Goal: Task Accomplishment & Management: Manage account settings

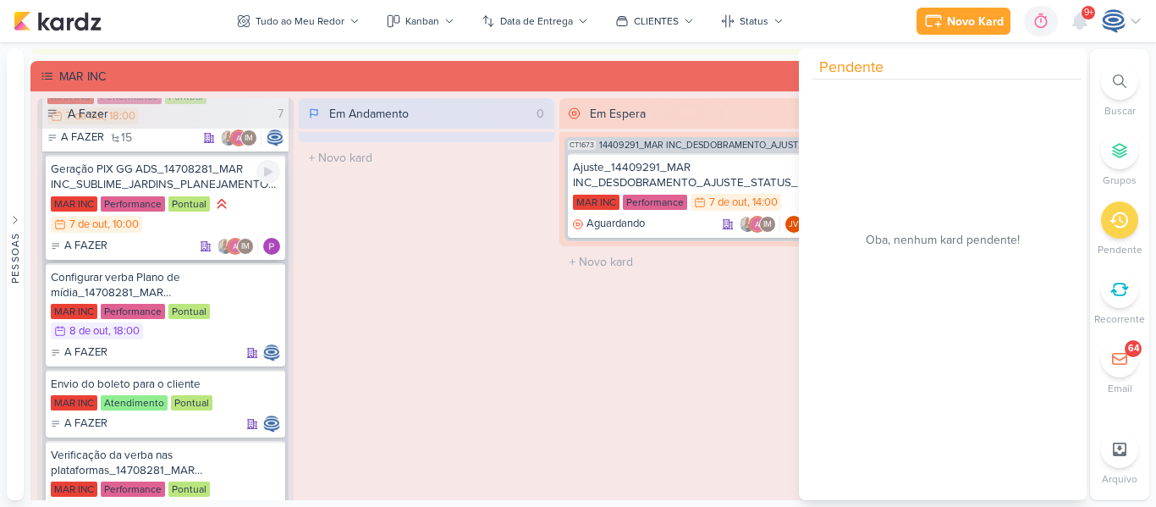
scroll to position [89, 0]
click at [644, 171] on div "Ajuste_14409291_MAR INC_DESDOBRAMENTO_AJUSTE_STATUS_PRODUTO" at bounding box center [687, 175] width 229 height 30
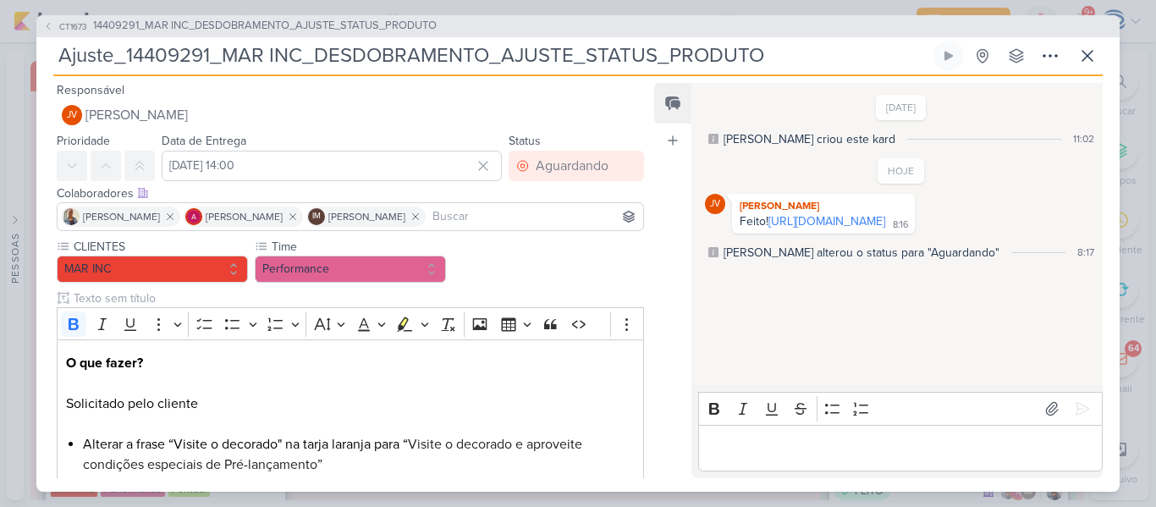
click at [786, 451] on p "Editor editing area: main" at bounding box center [900, 448] width 387 height 20
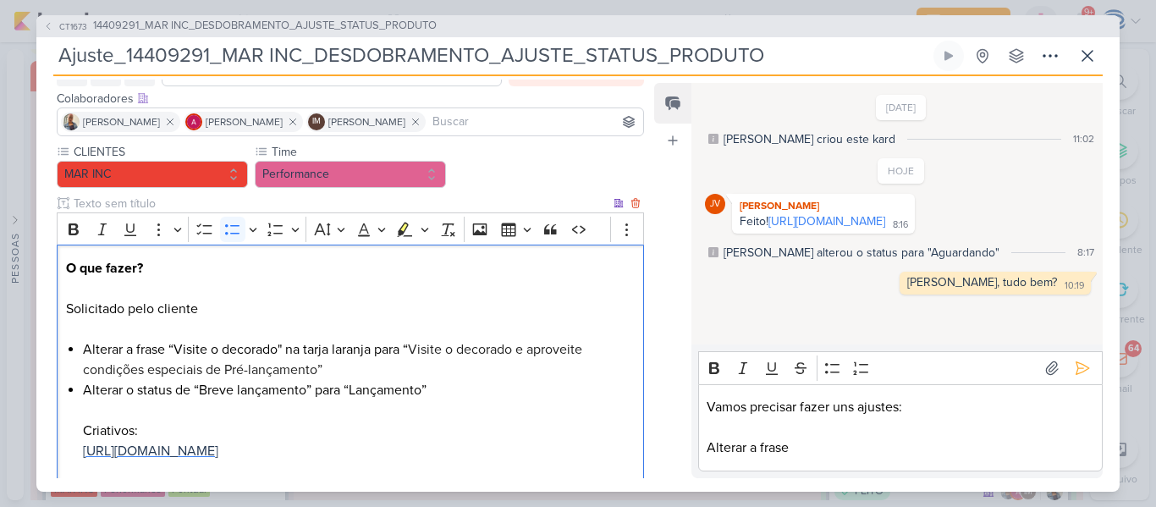
scroll to position [104, 0]
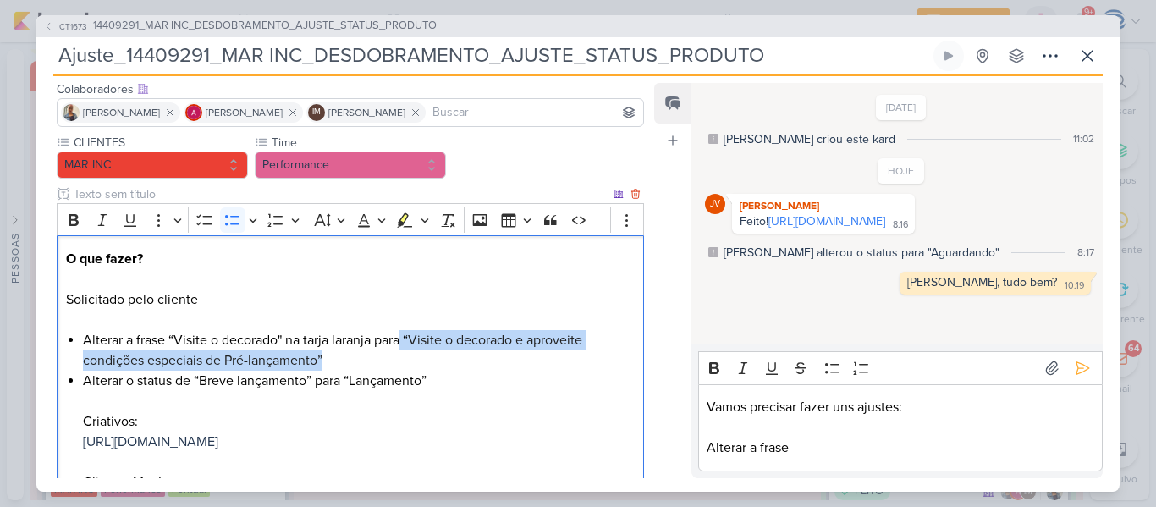
drag, startPoint x: 405, startPoint y: 443, endPoint x: 410, endPoint y: 363, distance: 79.7
click at [410, 363] on li "Alterar a frase “Visite o decorado" na tarja laranja para “ Visite o decorado e…" at bounding box center [359, 350] width 552 height 41
copy li "“ Visite o decorado e aproveite condições especiais de Pré-lançamento”"
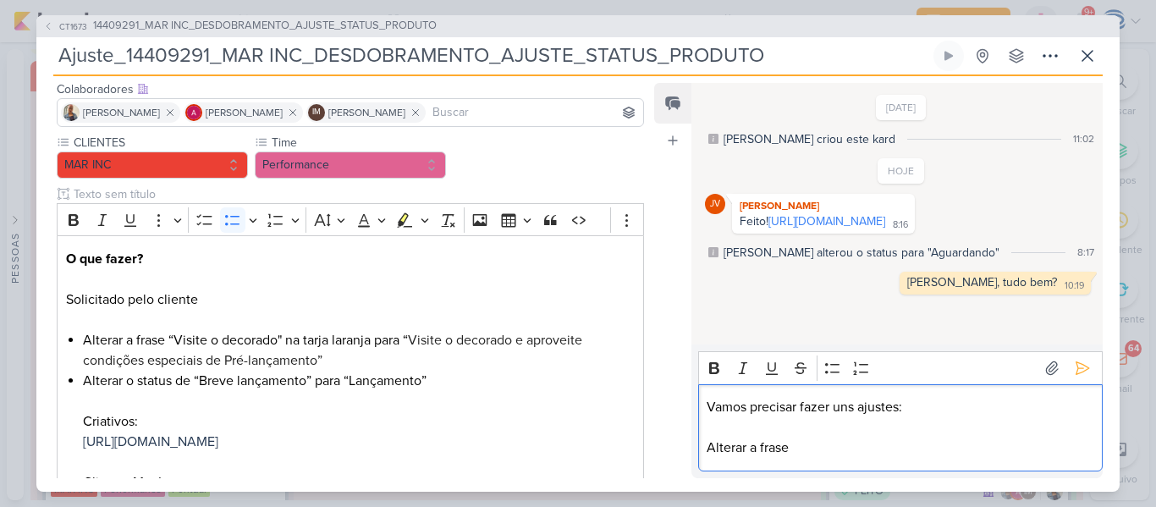
click at [825, 445] on p "Alterar a frase" at bounding box center [900, 448] width 387 height 20
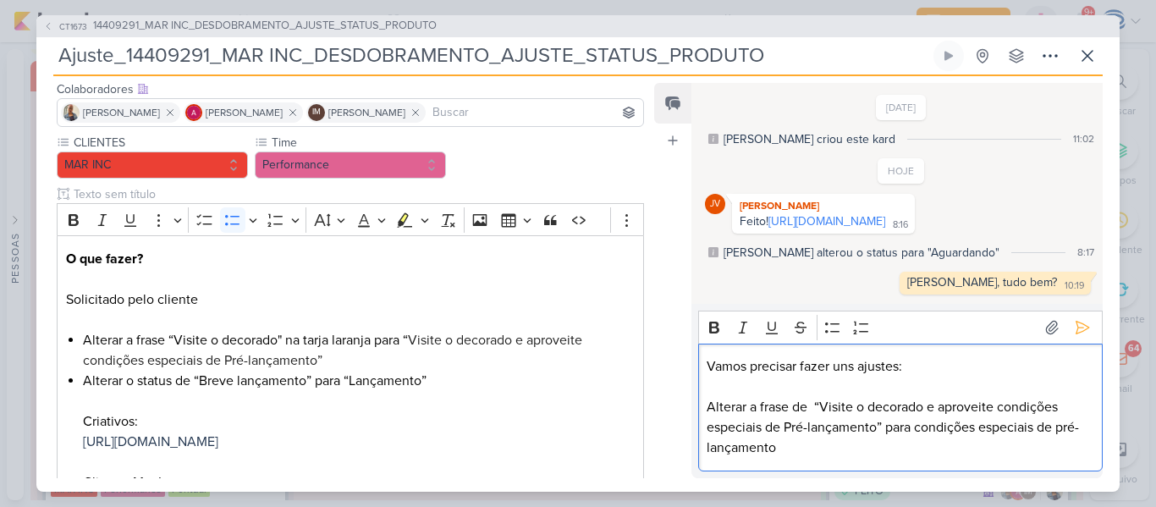
scroll to position [7, 0]
click at [914, 431] on p "Alterar a frase de “Visite o decorado e aproveite condições especiais de Pré-la…" at bounding box center [900, 427] width 387 height 61
click at [882, 458] on p "Alterar a frase de “Visite o decorado e aproveite condições especiais de Pré-la…" at bounding box center [900, 427] width 387 height 61
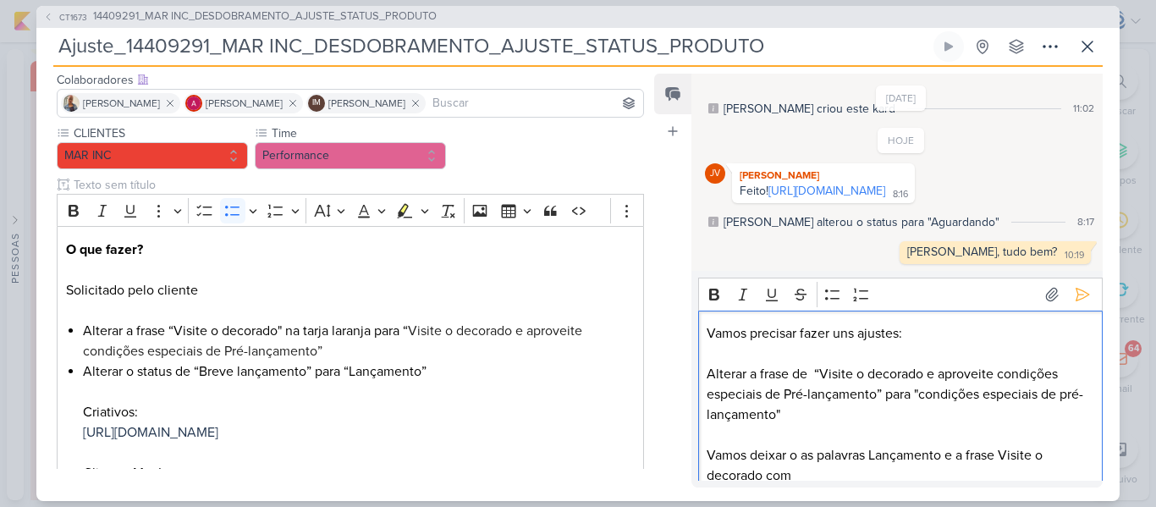
scroll to position [3, 0]
click at [823, 416] on p "Alterar a frase de “Visite o decorado e aproveite condições especiais de Pré-la…" at bounding box center [900, 391] width 387 height 61
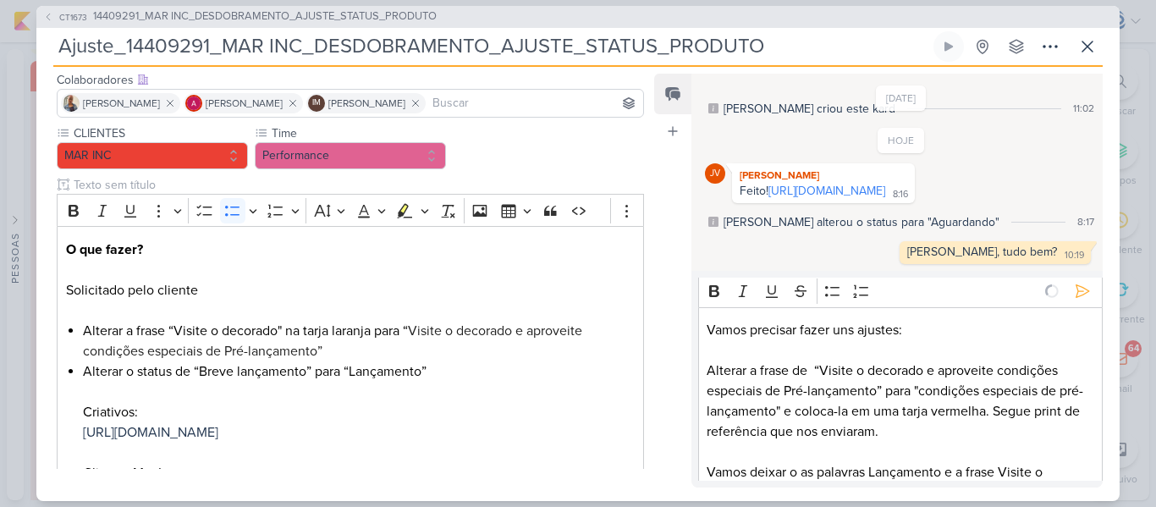
scroll to position [79, 0]
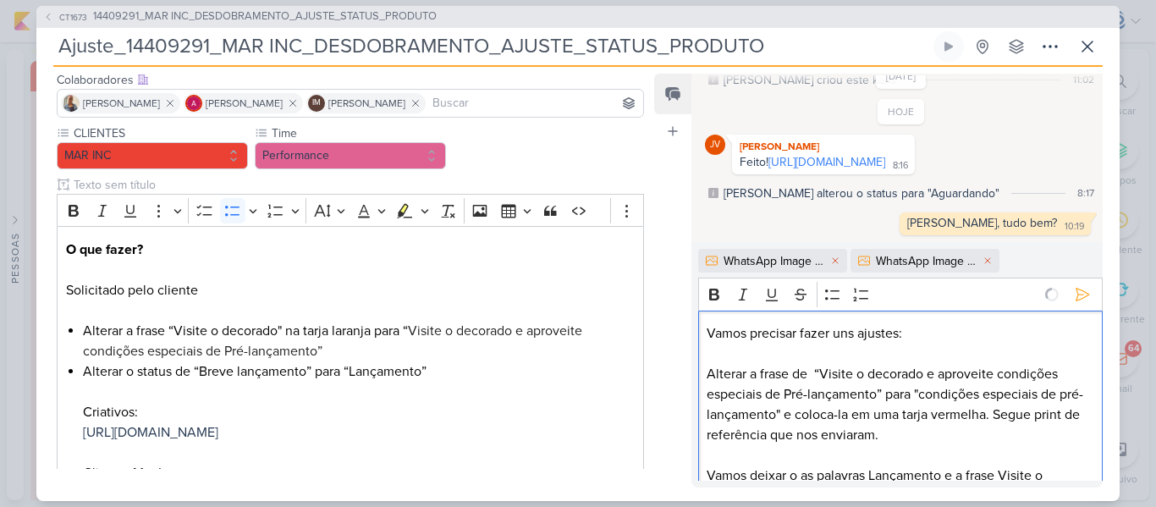
click at [1062, 343] on p "Vamos precisar fazer uns ajustes:" at bounding box center [900, 333] width 387 height 20
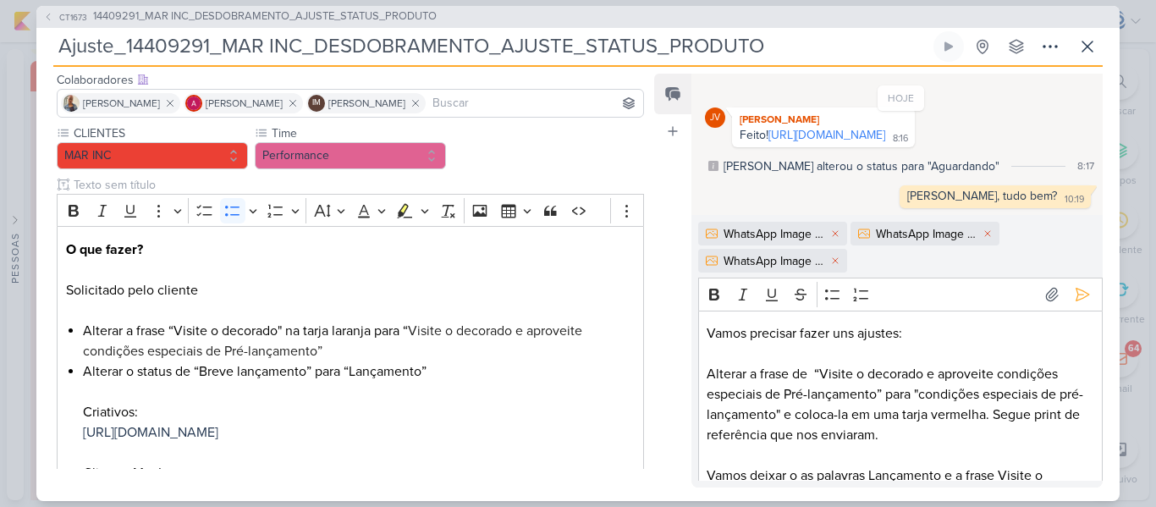
click at [782, 230] on div "WhatsApp Image [DATE] 09.41.58 (1).jpeg" at bounding box center [775, 234] width 102 height 18
click at [1074, 291] on icon at bounding box center [1082, 294] width 17 height 17
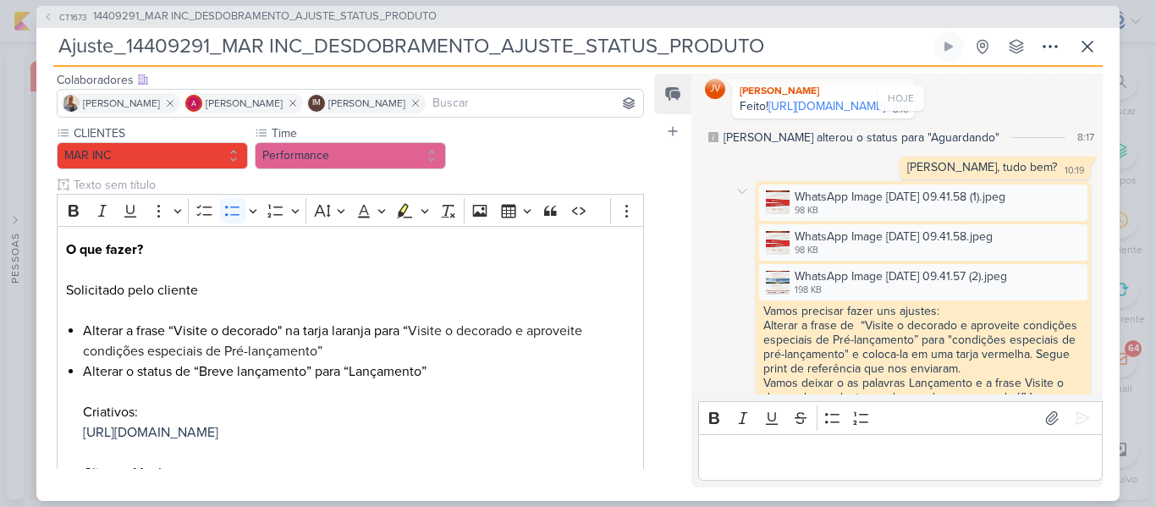
scroll to position [157, 0]
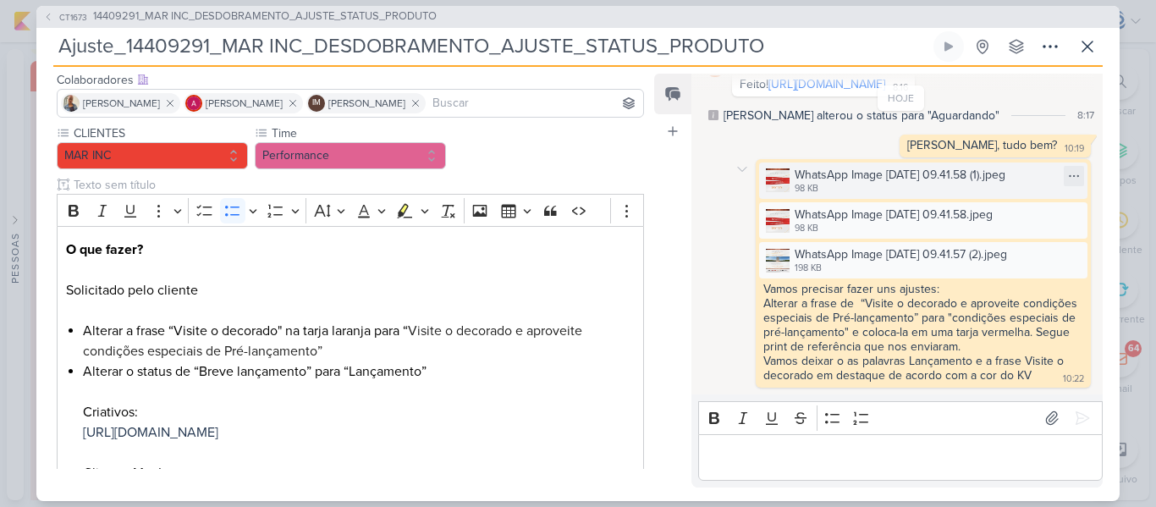
click at [775, 184] on img at bounding box center [778, 180] width 24 height 24
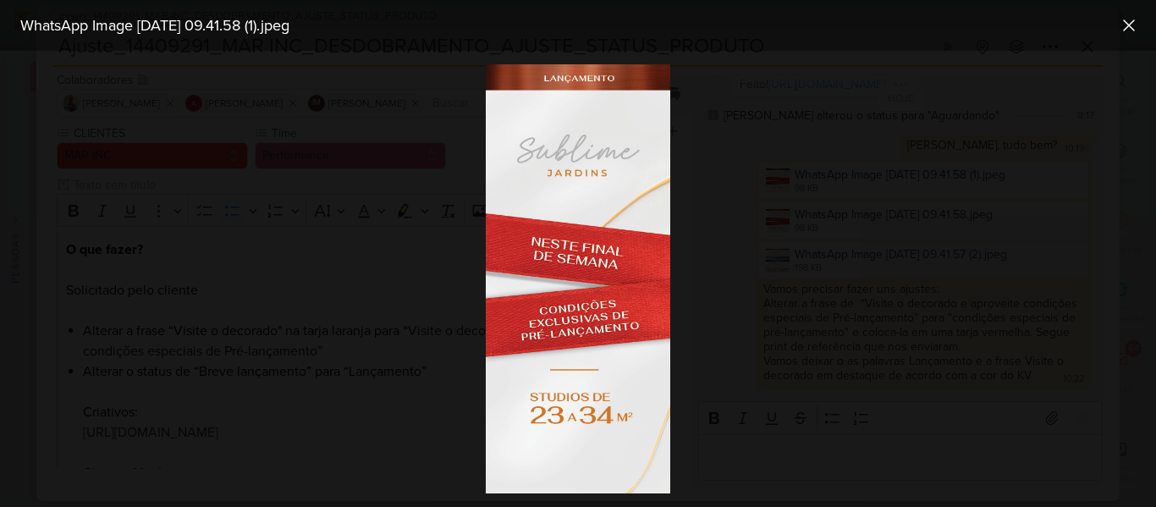
click at [775, 184] on div at bounding box center [578, 279] width 1156 height 456
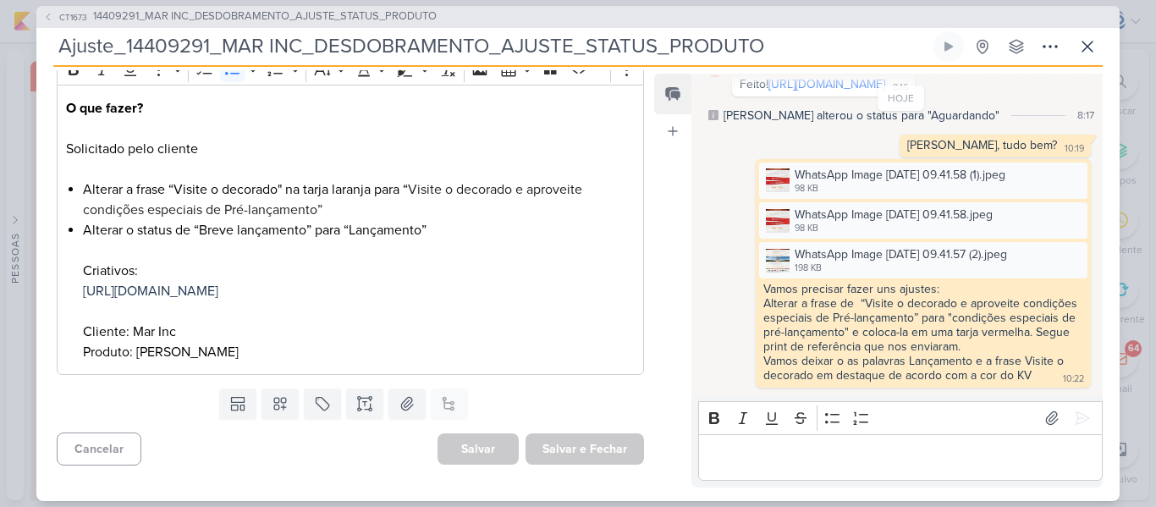
scroll to position [0, 0]
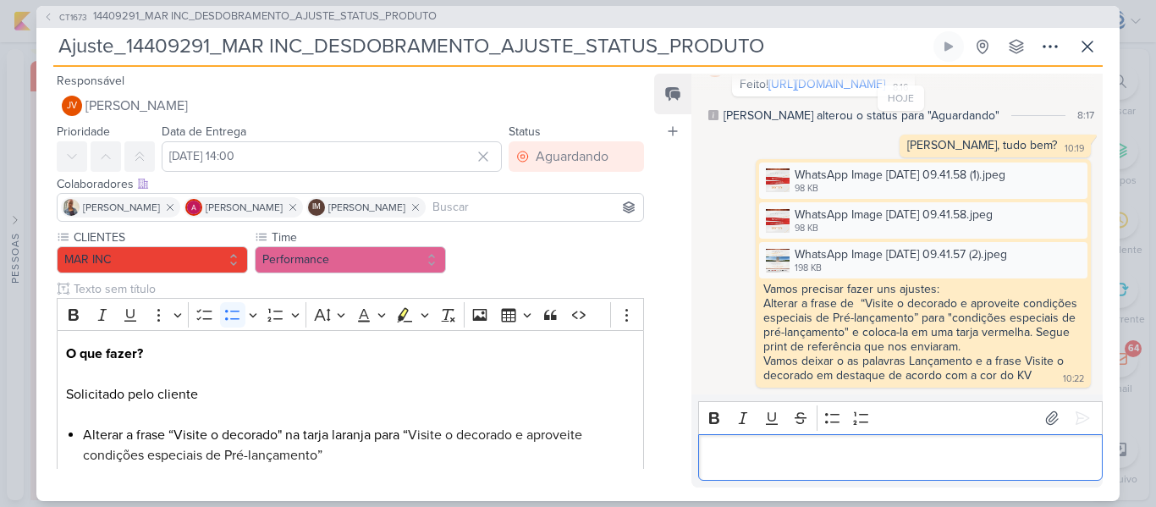
click at [729, 450] on p "Editor editing area: main" at bounding box center [900, 457] width 387 height 20
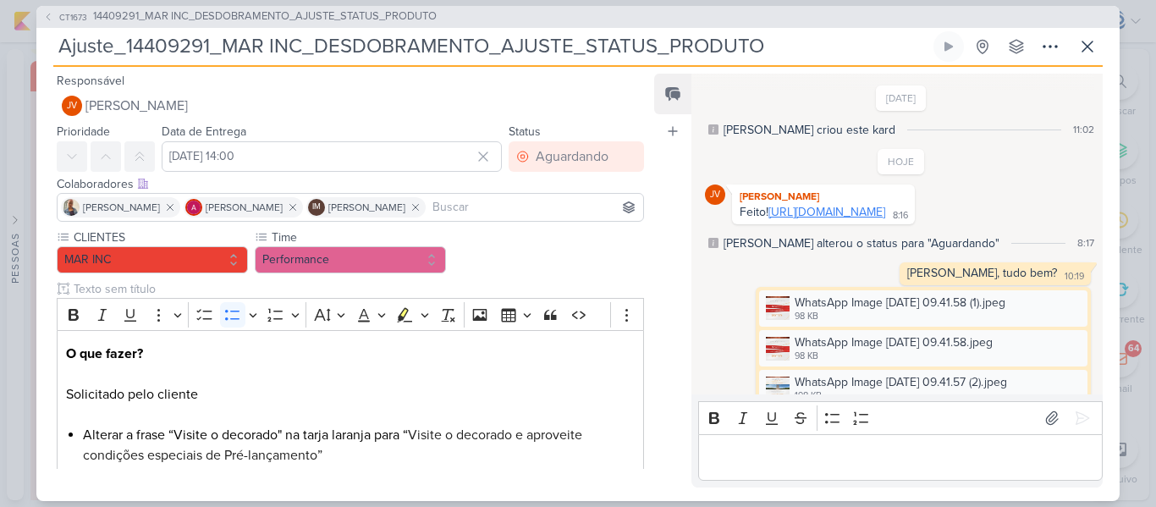
click at [801, 219] on link "[URL][DOMAIN_NAME]" at bounding box center [827, 212] width 117 height 14
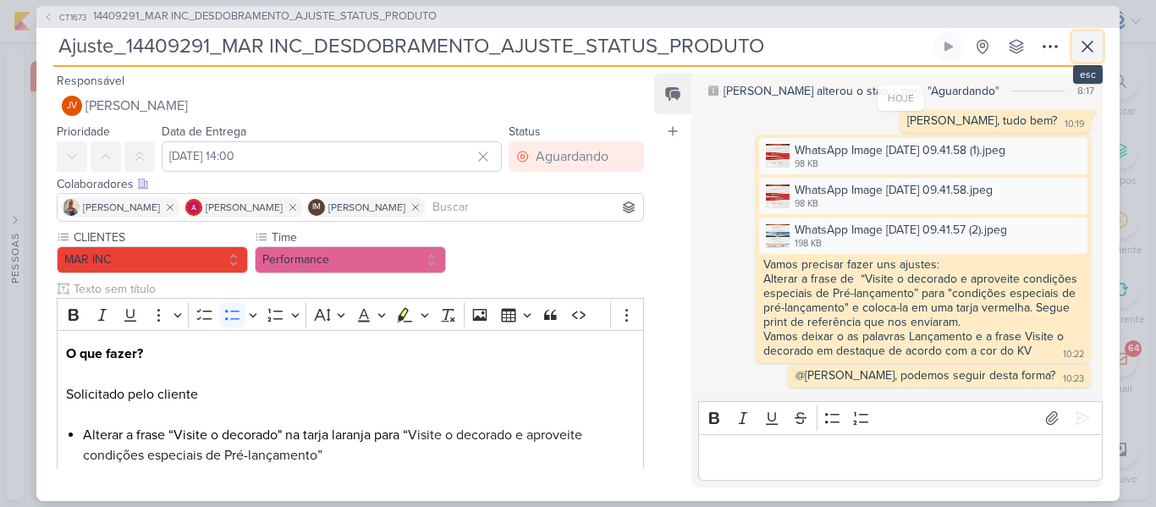
click at [1097, 49] on icon at bounding box center [1088, 46] width 20 height 20
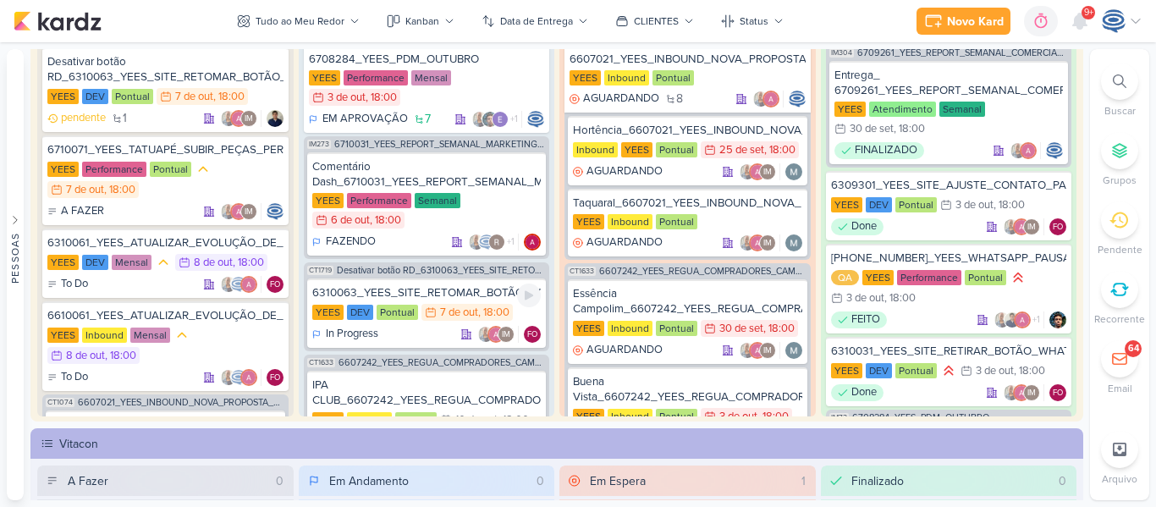
scroll to position [75, 0]
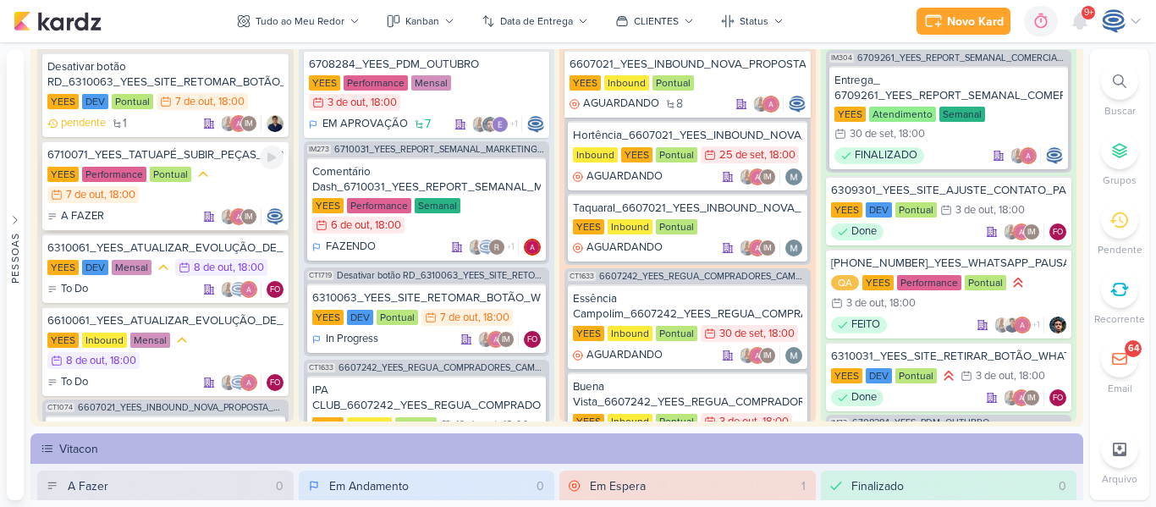
click at [211, 179] on div "YEES Performance Pontual 7/10 [DATE] 18:00" at bounding box center [165, 185] width 236 height 39
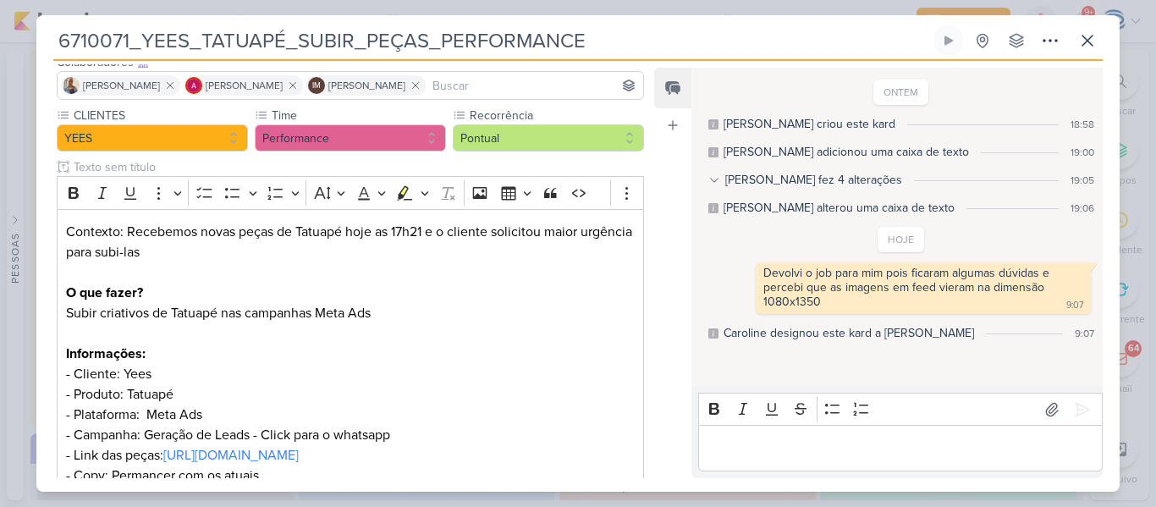
scroll to position [115, 0]
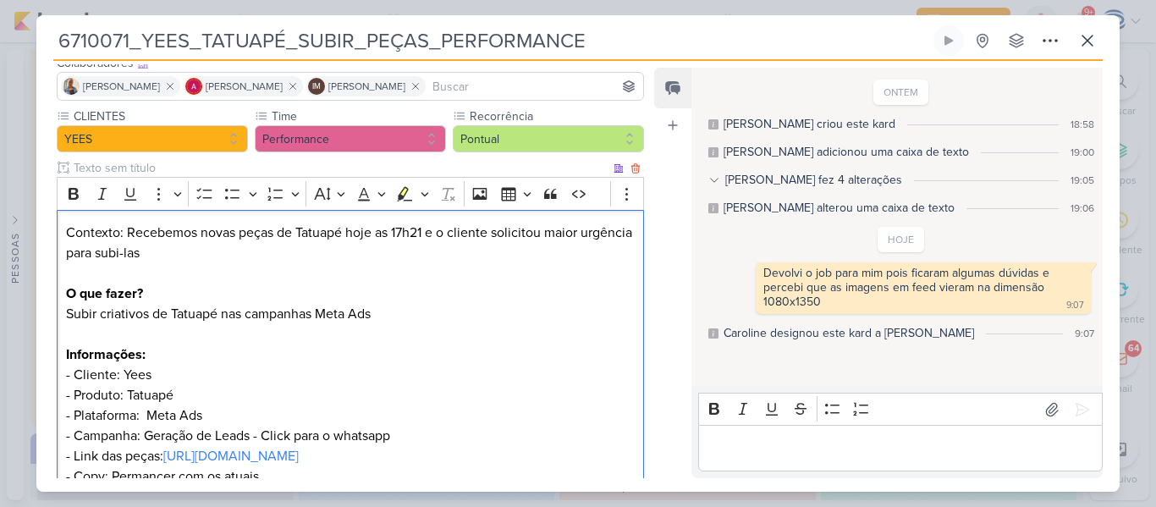
click at [339, 260] on p "Contexto: Recebemos novas peças de Tatuapé hoje as 17h21 e o cliente solicitou …" at bounding box center [350, 355] width 569 height 264
click at [372, 237] on p "Contexto: Recebemos novas peças de Tatuapé hoje as 17h21 e o cliente solicitou …" at bounding box center [350, 355] width 569 height 264
click at [305, 246] on p "Contexto: Recebemos novas peças de Tatuapé hoje (06/10) as 17h21 e o cliente so…" at bounding box center [350, 355] width 569 height 264
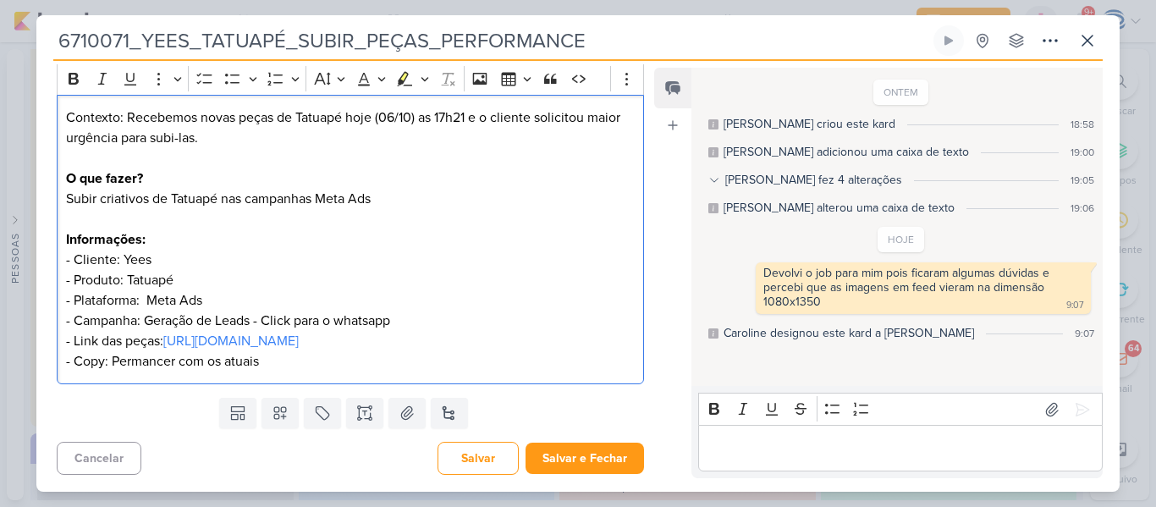
scroll to position [0, 0]
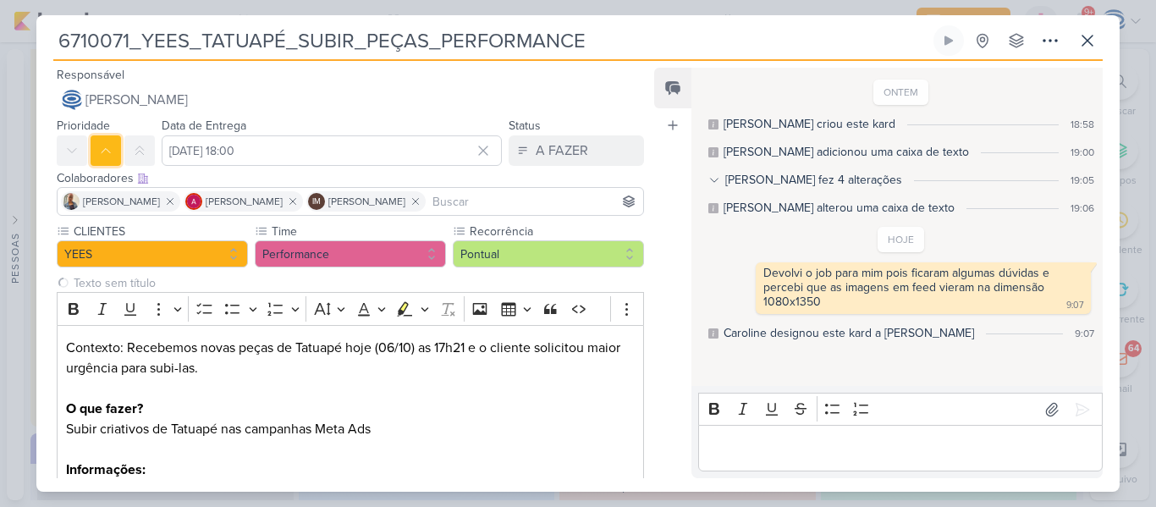
click at [111, 146] on icon at bounding box center [106, 151] width 14 height 14
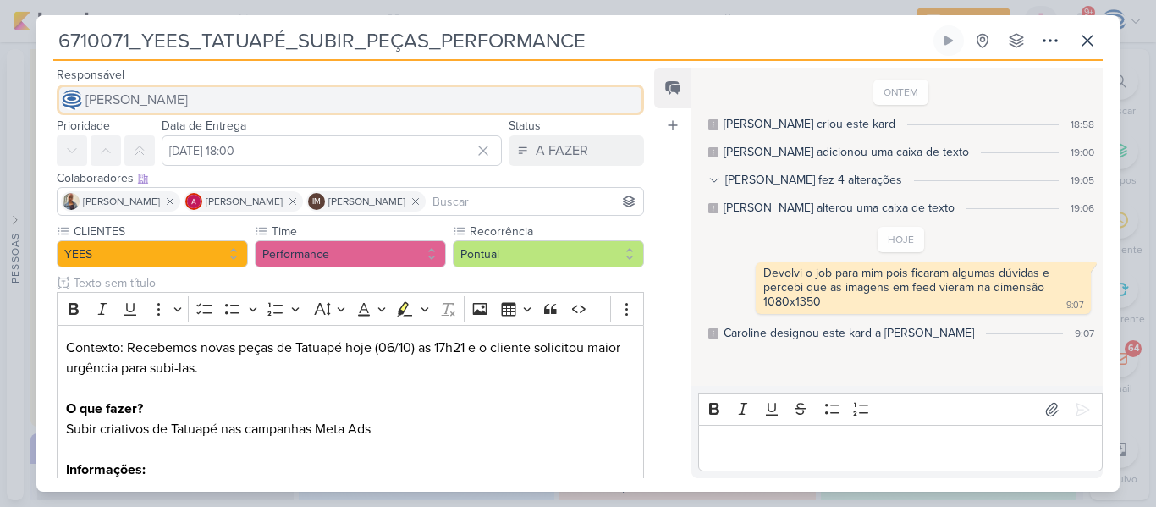
click at [152, 98] on span "[PERSON_NAME]" at bounding box center [137, 100] width 102 height 20
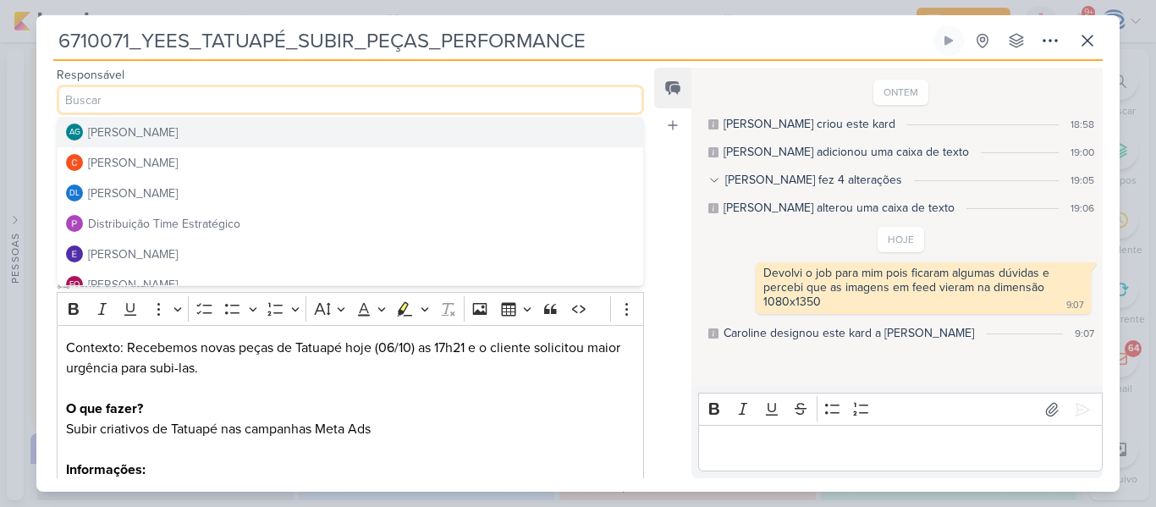
scroll to position [81, 0]
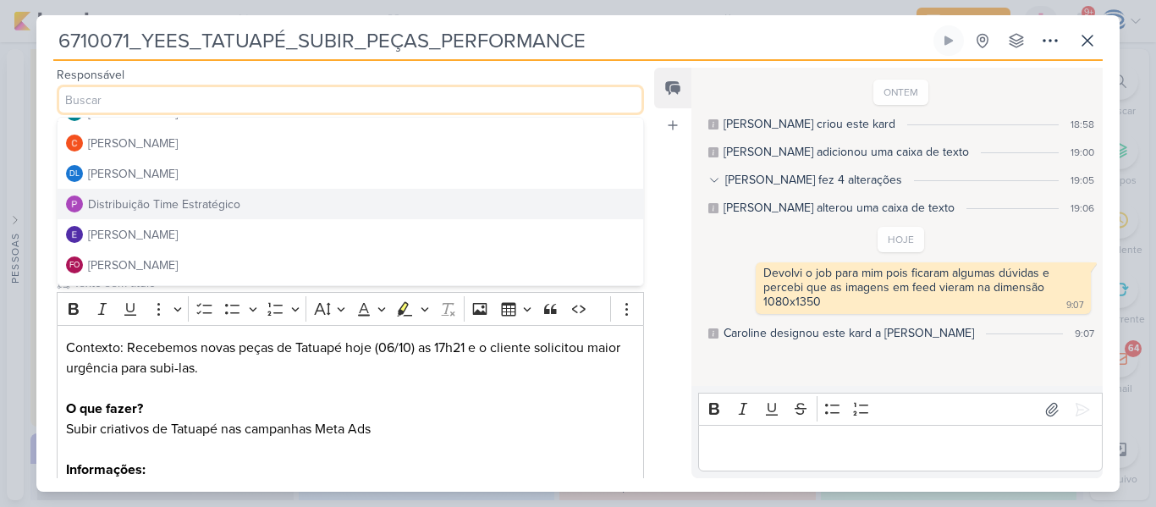
click at [166, 199] on div "Distribuição Time Estratégico" at bounding box center [164, 205] width 152 height 18
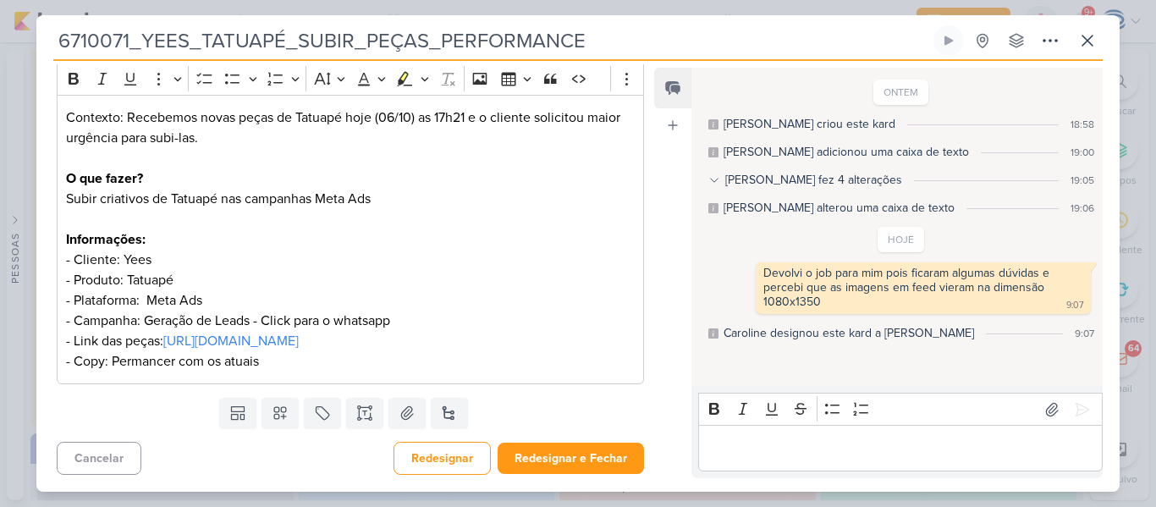
scroll to position [0, 0]
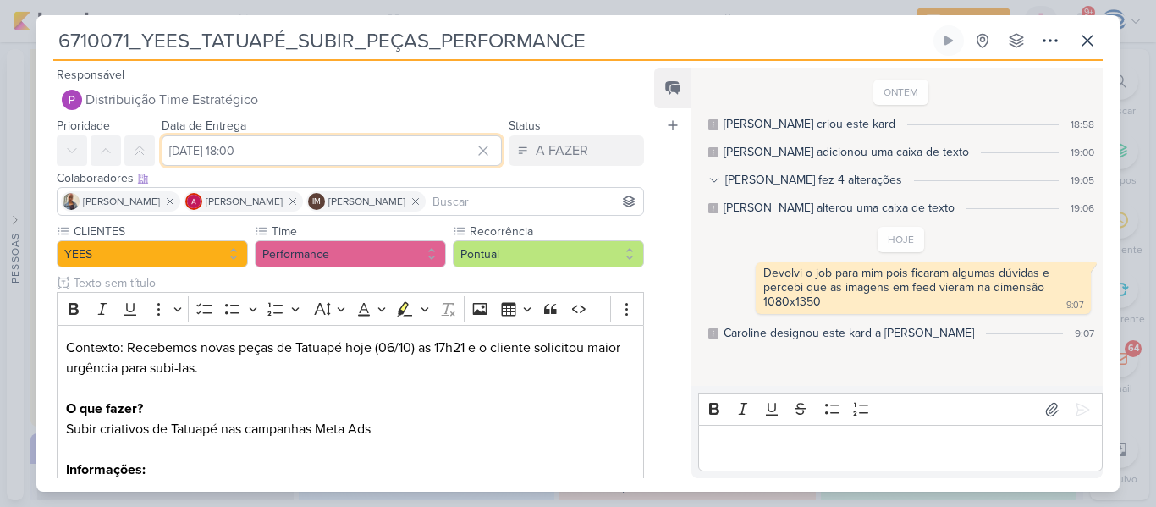
click at [264, 148] on input "[DATE] 18:00" at bounding box center [332, 150] width 340 height 30
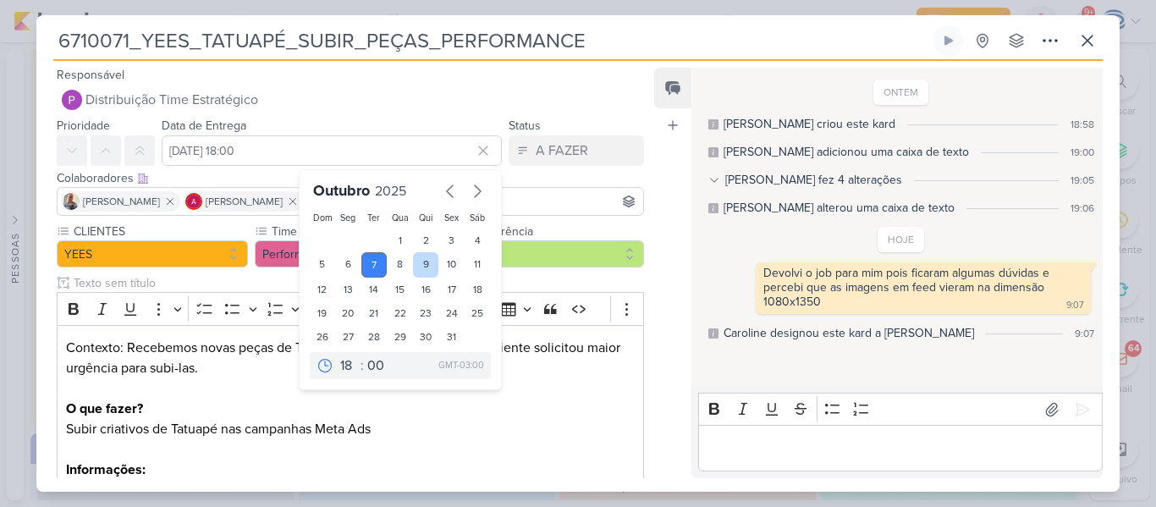
click at [427, 267] on div "9" at bounding box center [426, 264] width 26 height 25
type input "[DATE] 18:00"
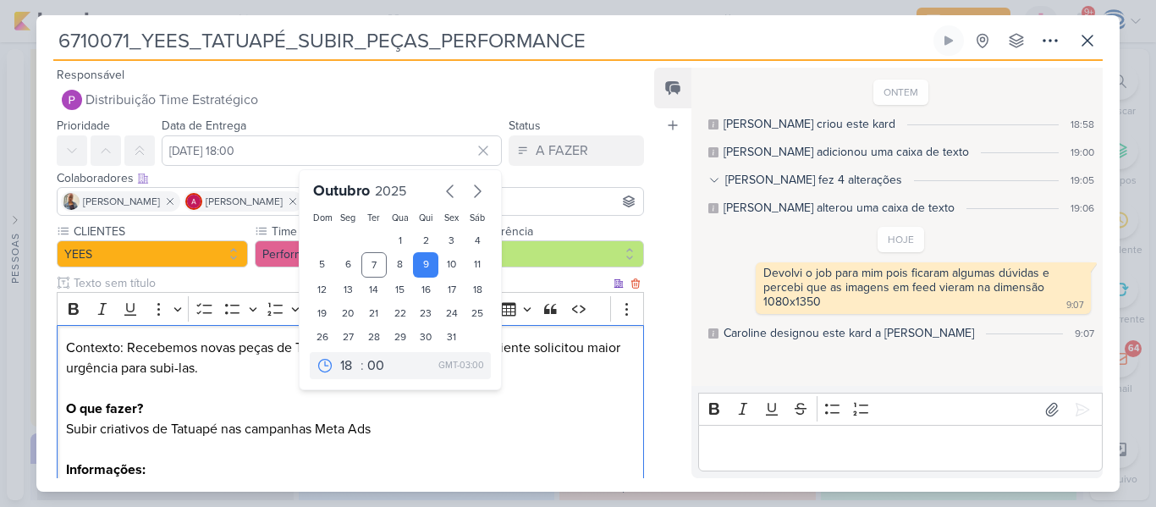
click at [580, 387] on p "Contexto: Recebemos novas peças de Tatuapé hoje (06/10) as 17h21 e o cliente so…" at bounding box center [350, 470] width 569 height 264
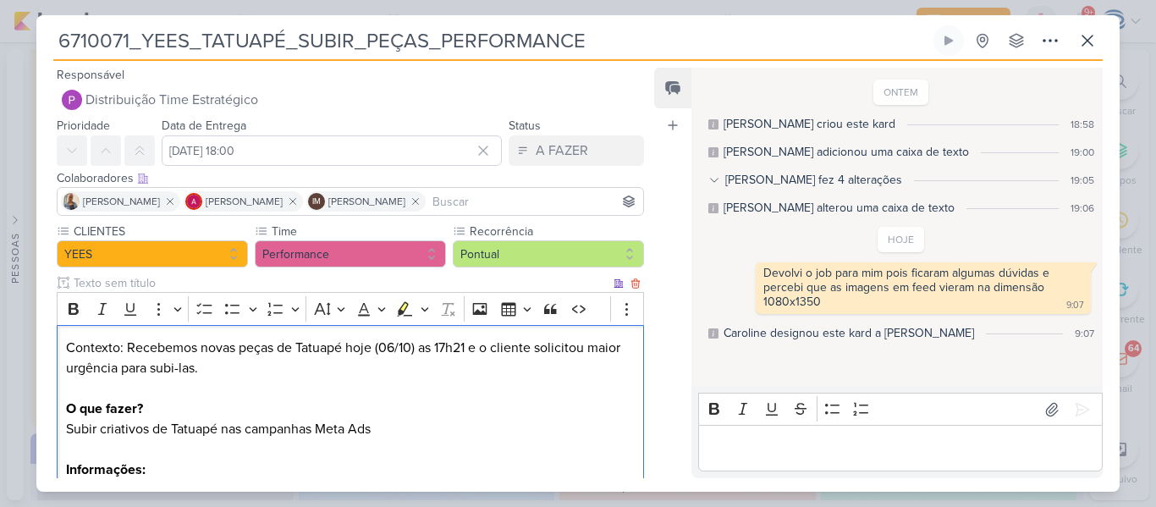
scroll to position [251, 0]
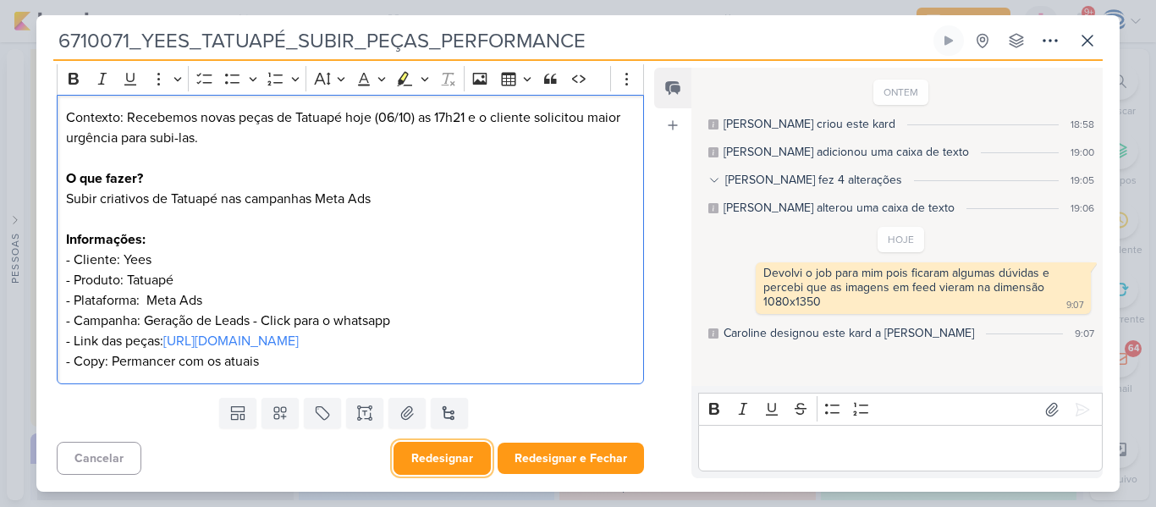
click at [466, 455] on button "Redesignar" at bounding box center [442, 458] width 97 height 33
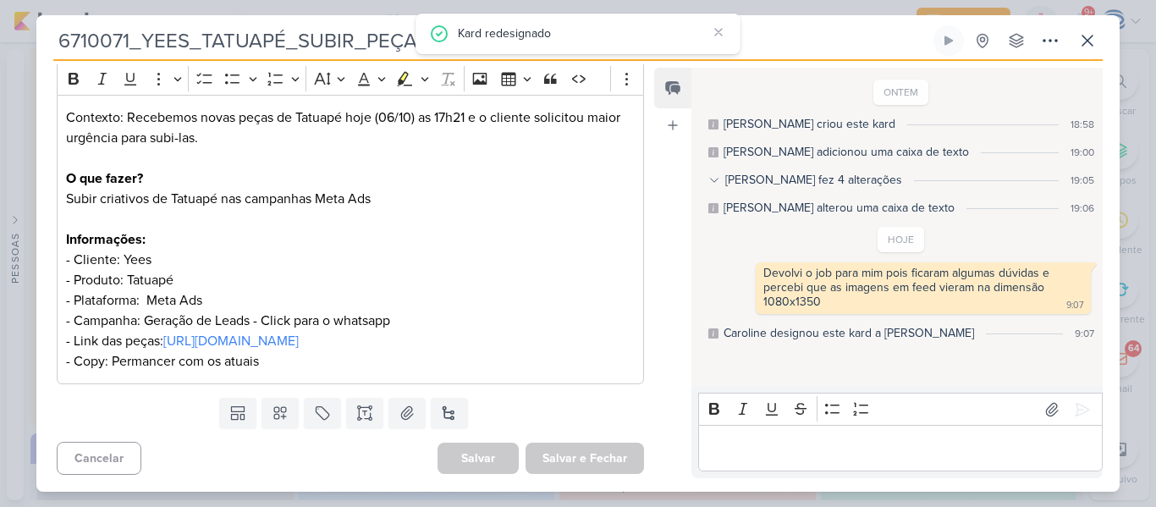
click at [782, 444] on p "Editor editing area: main" at bounding box center [900, 449] width 387 height 20
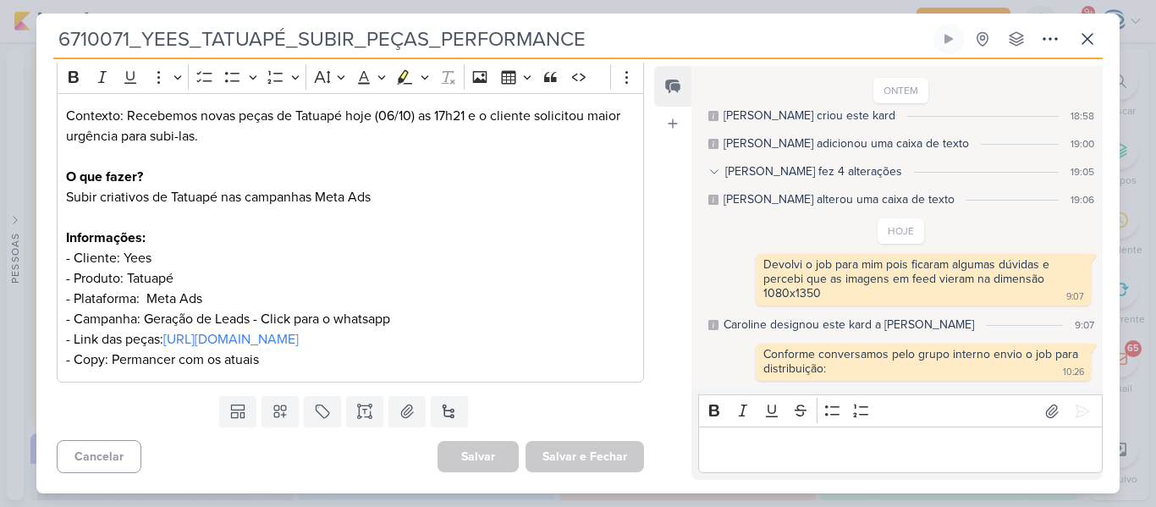
scroll to position [0, 0]
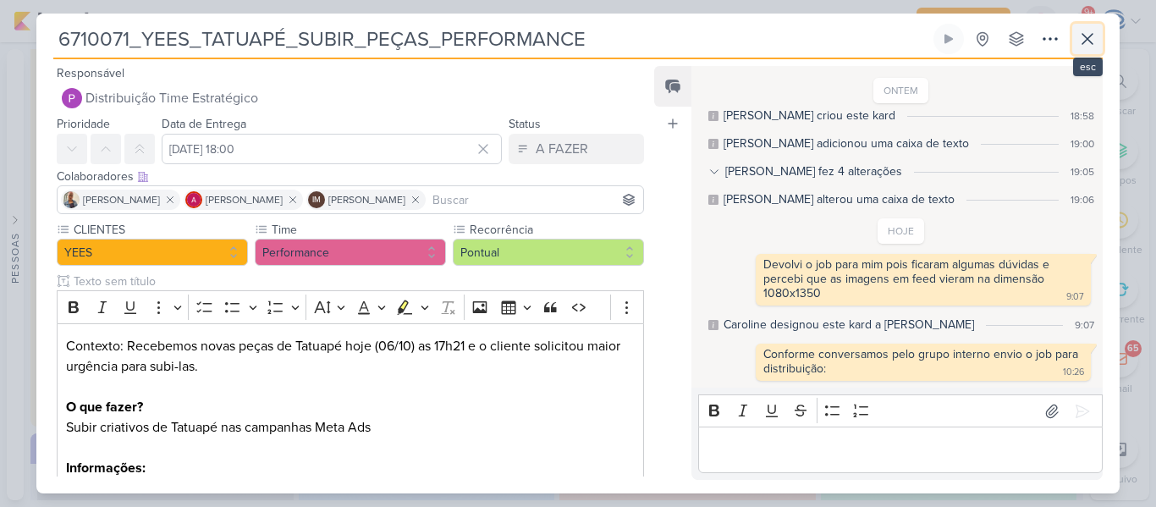
click at [1081, 36] on icon at bounding box center [1088, 39] width 20 height 20
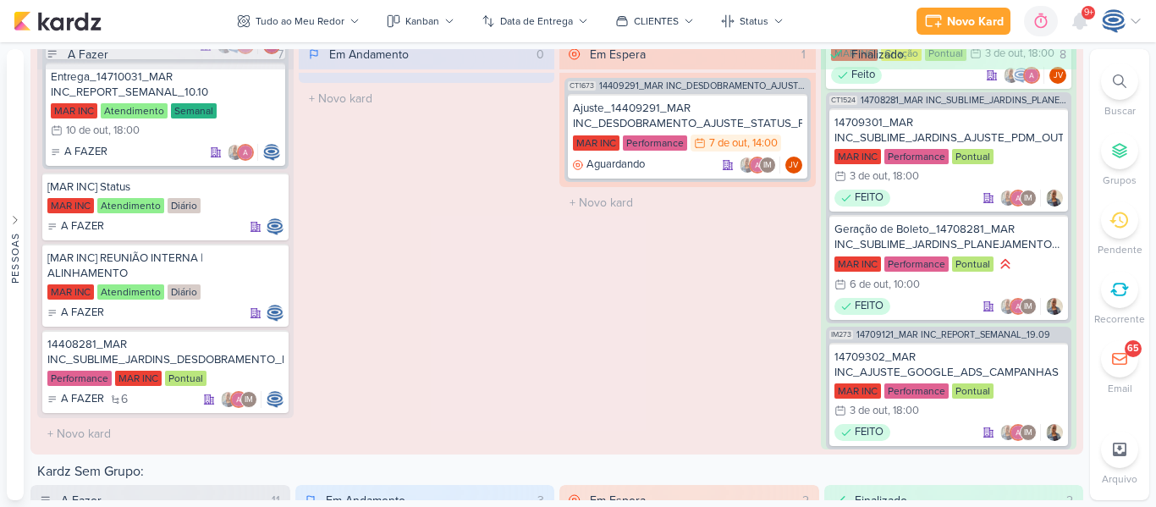
scroll to position [2449, 0]
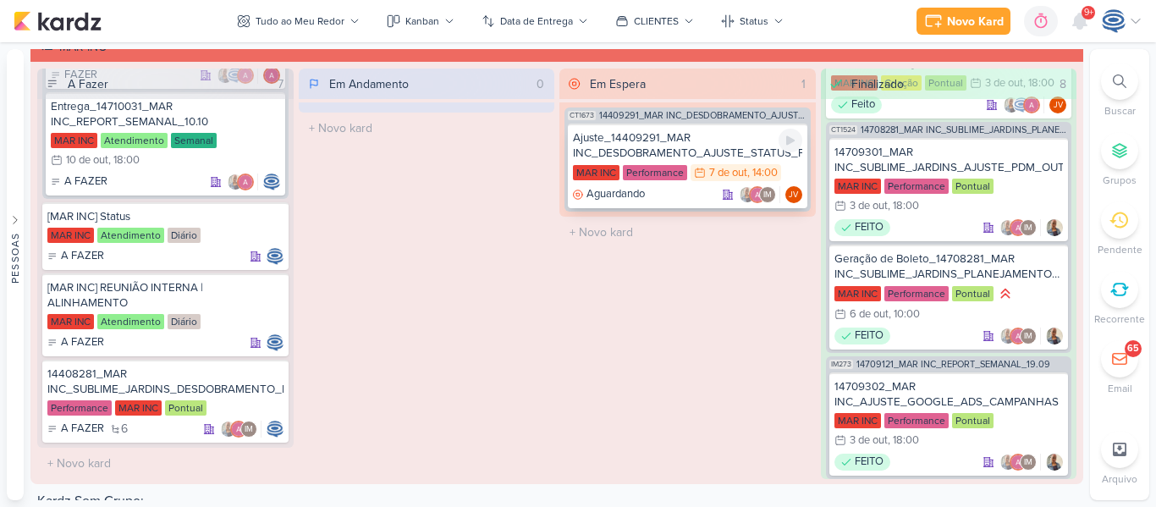
click at [682, 158] on div "Ajuste_14409291_MAR INC_DESDOBRAMENTO_AJUSTE_STATUS_PRODUTO" at bounding box center [687, 145] width 229 height 30
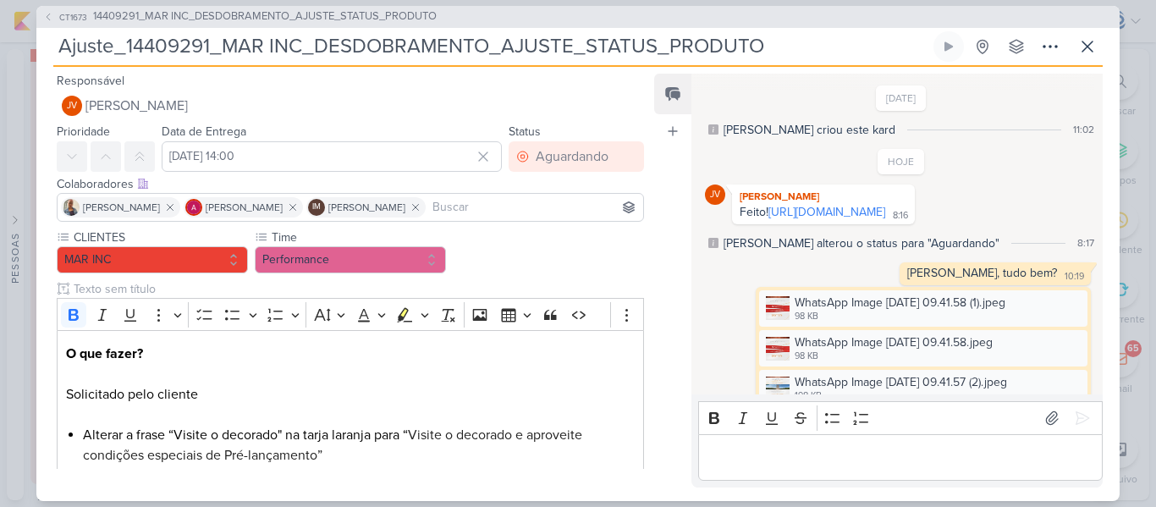
scroll to position [256, 0]
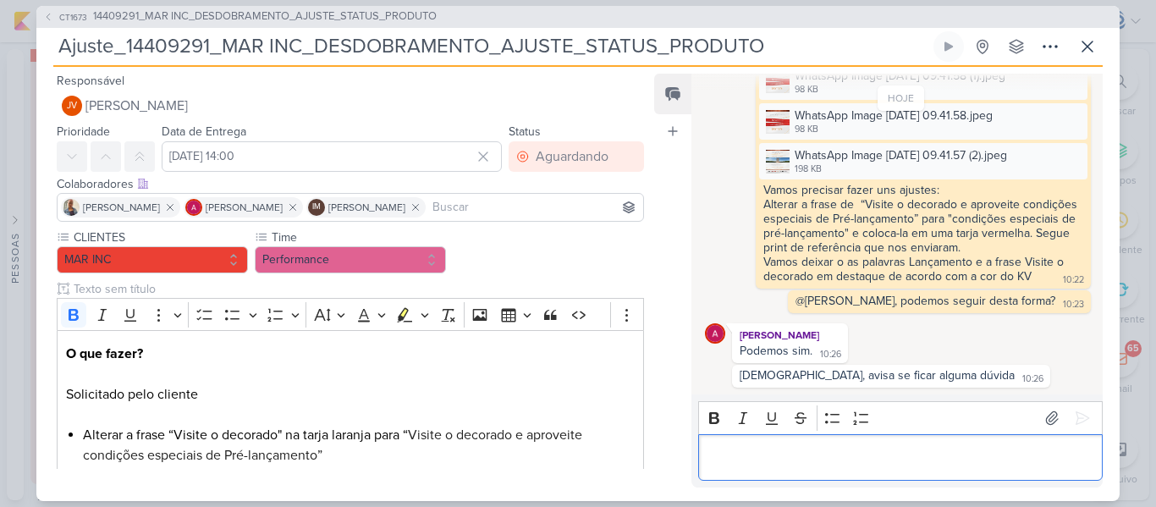
click at [775, 438] on div "Editor editing area: main" at bounding box center [900, 457] width 405 height 47
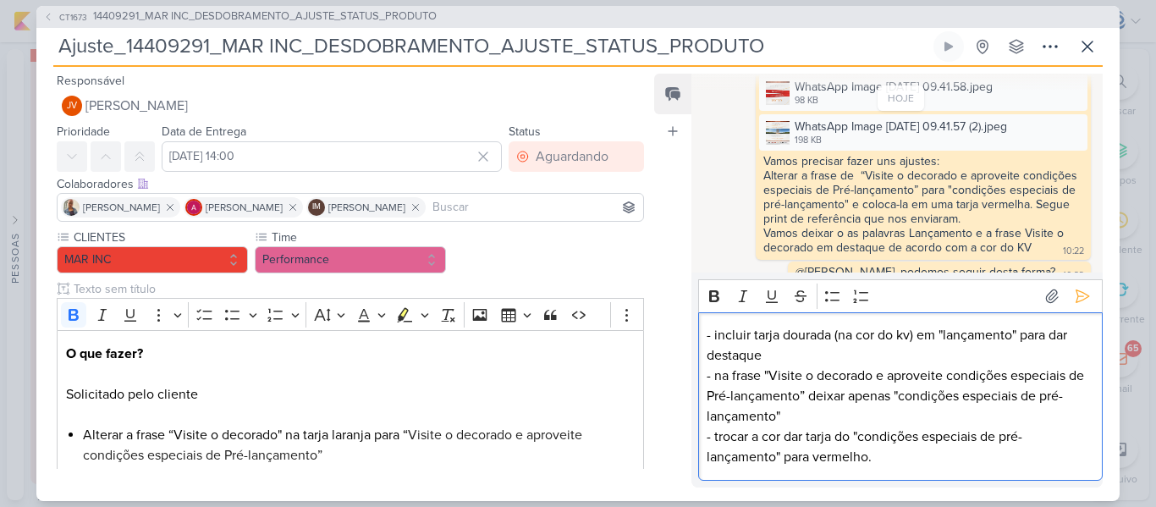
scroll to position [378, 0]
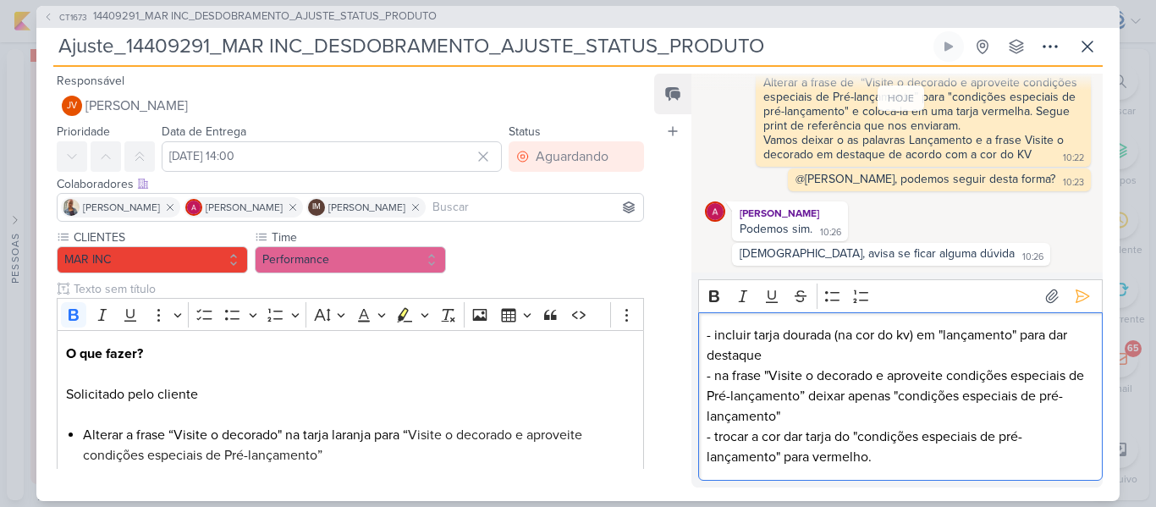
drag, startPoint x: 831, startPoint y: 356, endPoint x: 808, endPoint y: 378, distance: 31.7
drag, startPoint x: 808, startPoint y: 378, endPoint x: 822, endPoint y: 409, distance: 33.4
click at [822, 409] on p "- incluir tarja dourada (na cor do kv) em "lançamento" para dar destaque - na f…" at bounding box center [900, 396] width 387 height 142
click at [1074, 295] on icon at bounding box center [1082, 296] width 17 height 17
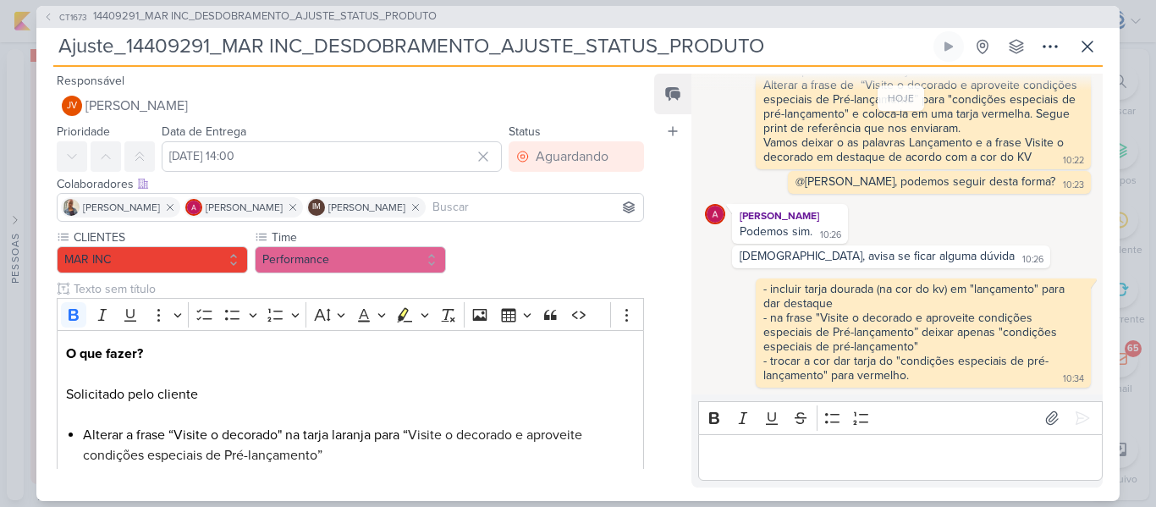
scroll to position [375, 0]
